Goal: Task Accomplishment & Management: Use online tool/utility

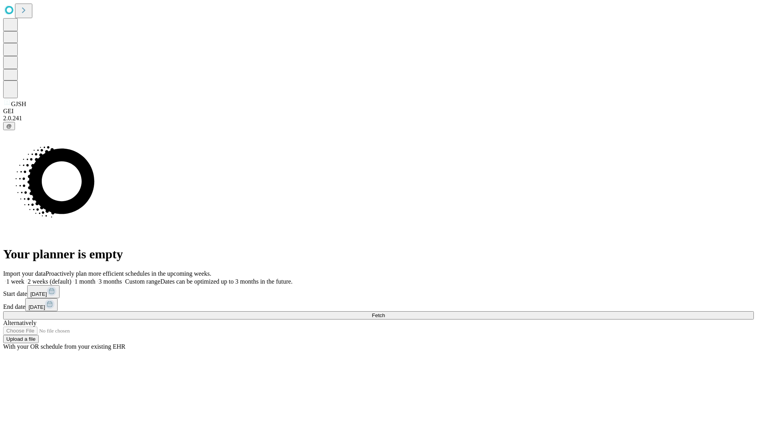
click at [385, 312] on span "Fetch" at bounding box center [378, 315] width 13 height 6
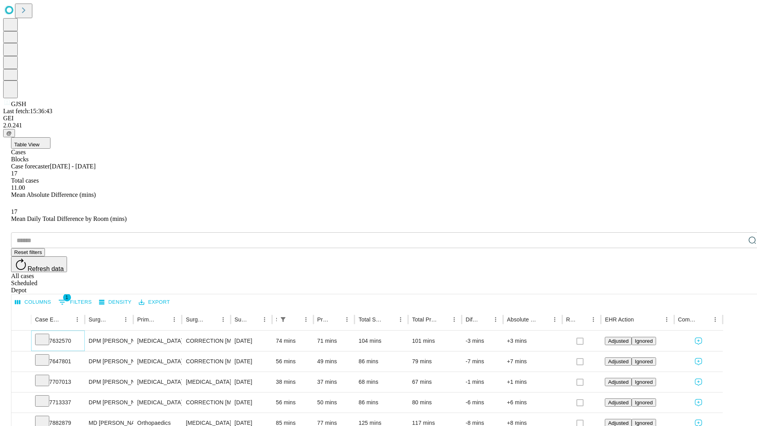
click at [46, 335] on icon at bounding box center [42, 339] width 8 height 8
